Goal: Task Accomplishment & Management: Use online tool/utility

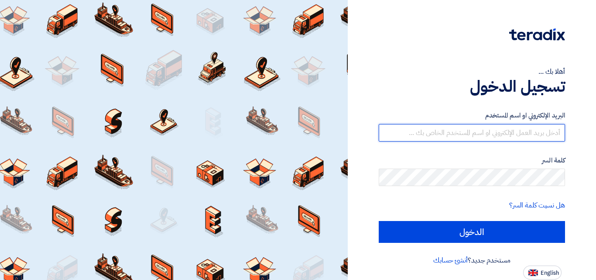
type input "[EMAIL_ADDRESS][DOMAIN_NAME]"
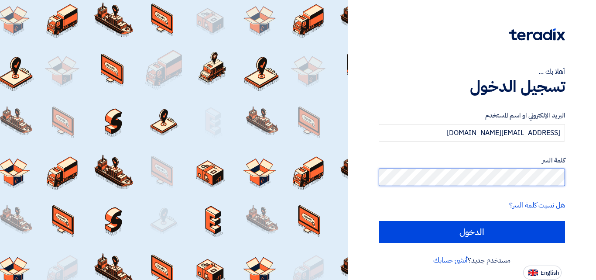
click at [595, 170] on div "أهلا بك ... تسجيل الدخول البريد الإلكتروني او اسم المستخدم [EMAIL_ADDRESS][DOMA…" at bounding box center [472, 140] width 248 height 280
click at [379, 221] on input "الدخول" at bounding box center [472, 232] width 186 height 22
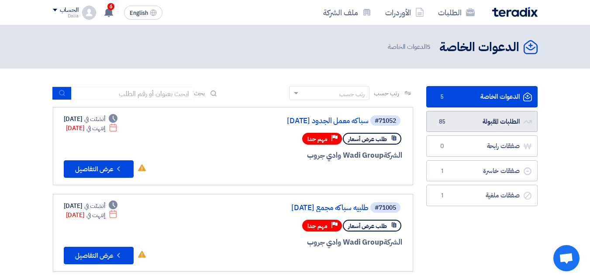
click at [477, 119] on link "الطلبات المقبولة الطلبات المقبولة 85" at bounding box center [481, 121] width 111 height 21
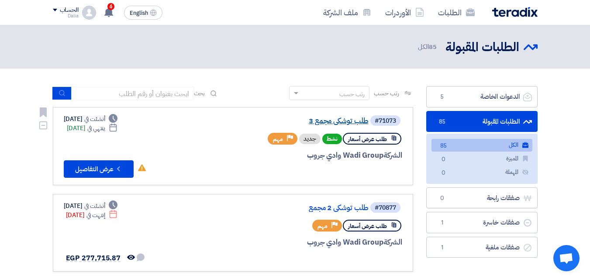
click at [351, 121] on link "طلب توشكي مجمع 3" at bounding box center [281, 121] width 175 height 8
